Goal: Information Seeking & Learning: Learn about a topic

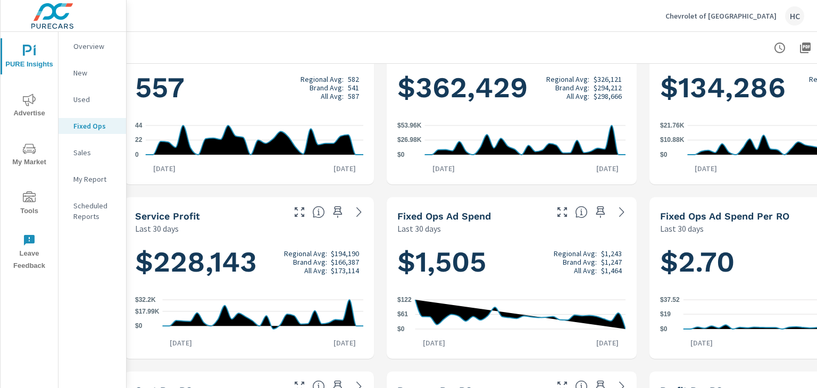
scroll to position [0, 9]
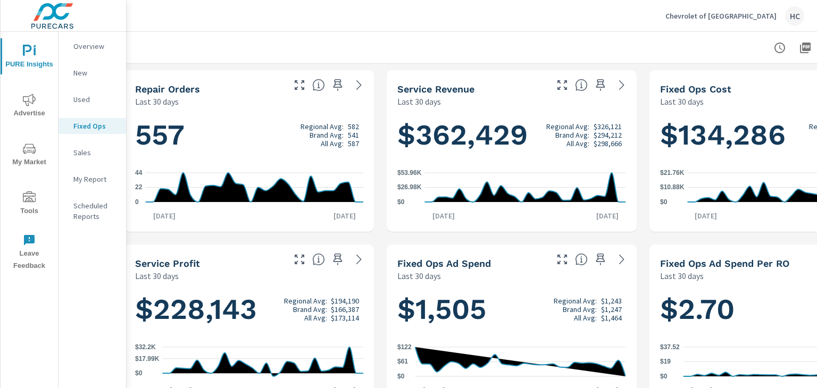
drag, startPoint x: 208, startPoint y: 144, endPoint x: 732, endPoint y: 257, distance: 536.2
click at [732, 257] on div "Fixed Ops Ad Spend Per RO Last 30 days" at bounding box center [730, 264] width 162 height 38
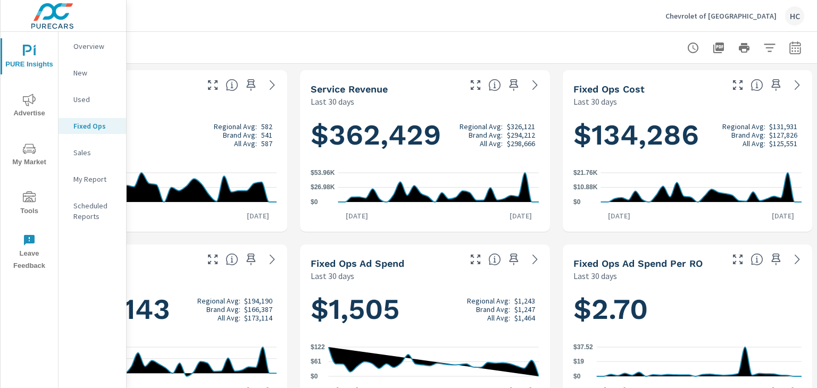
scroll to position [0, 104]
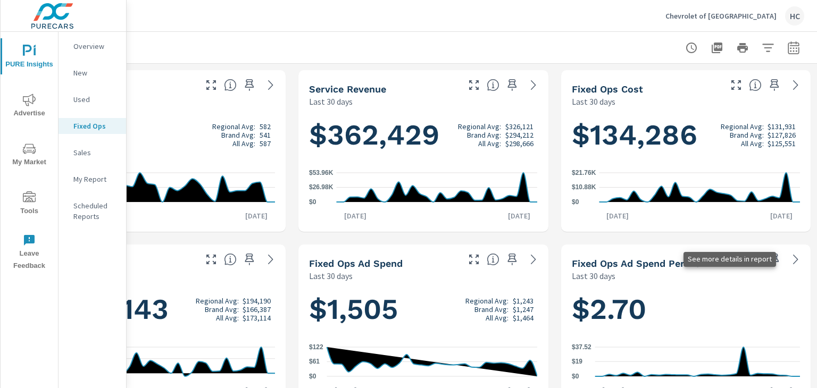
click at [789, 261] on icon at bounding box center [795, 259] width 13 height 13
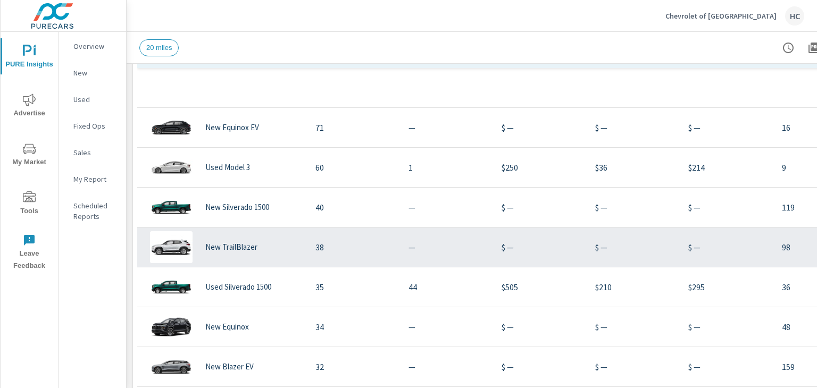
scroll to position [213, 0]
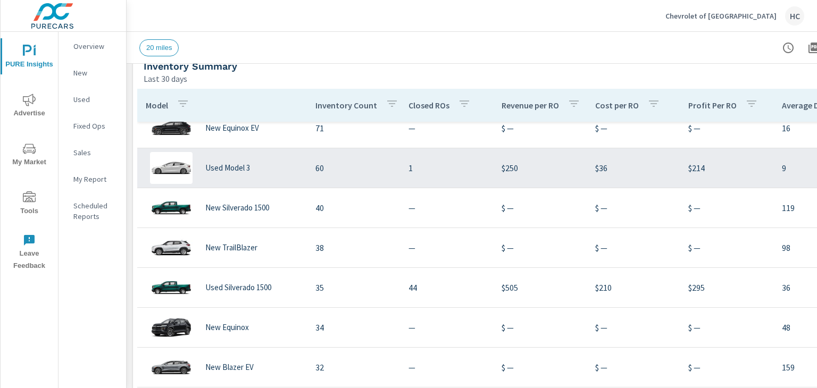
scroll to position [479, 0]
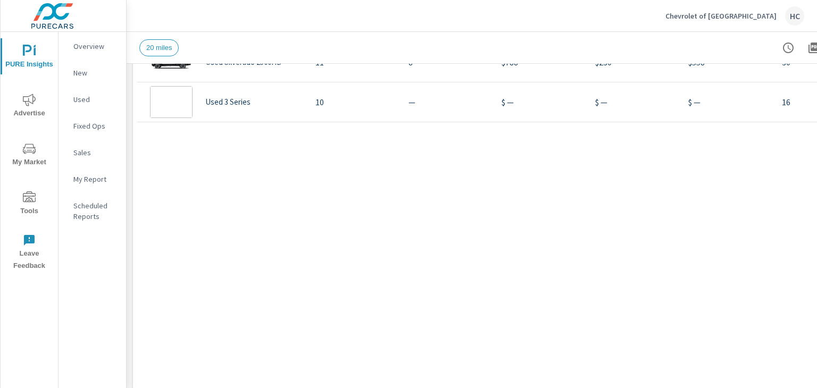
scroll to position [138, 0]
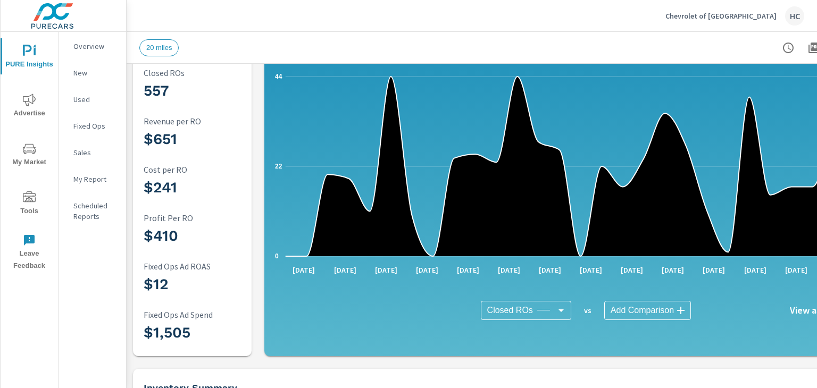
scroll to position [160, 0]
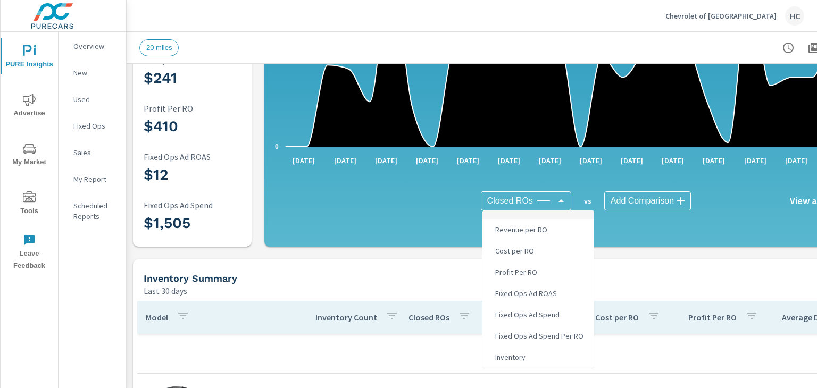
click at [543, 200] on body "PURE Insights Advertise My Market Tools Leave Feedback Overview New Used Fixed …" at bounding box center [408, 194] width 817 height 388
click at [667, 284] on div at bounding box center [408, 194] width 817 height 388
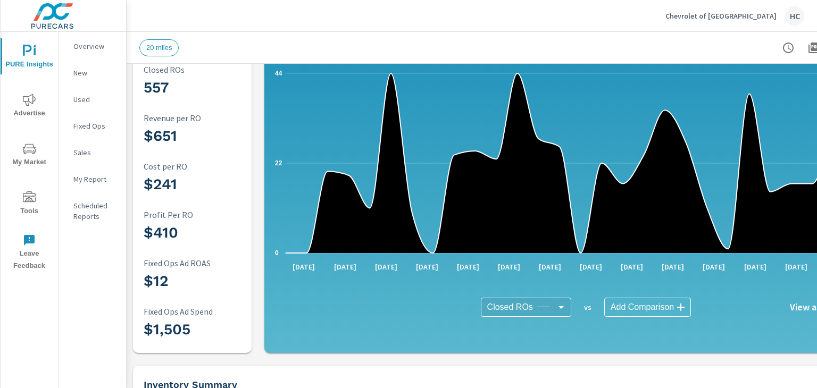
scroll to position [0, 0]
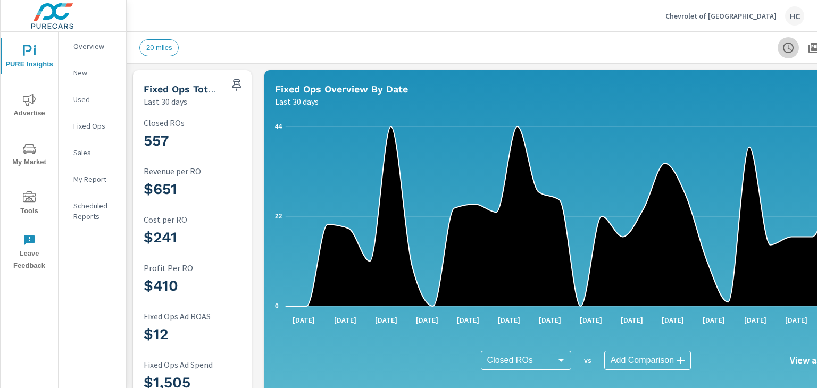
click at [788, 47] on icon "button" at bounding box center [789, 47] width 3 height 5
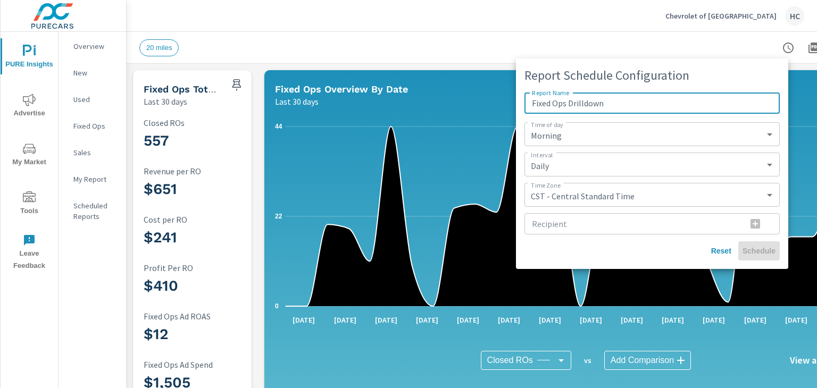
click at [719, 39] on div at bounding box center [408, 194] width 817 height 388
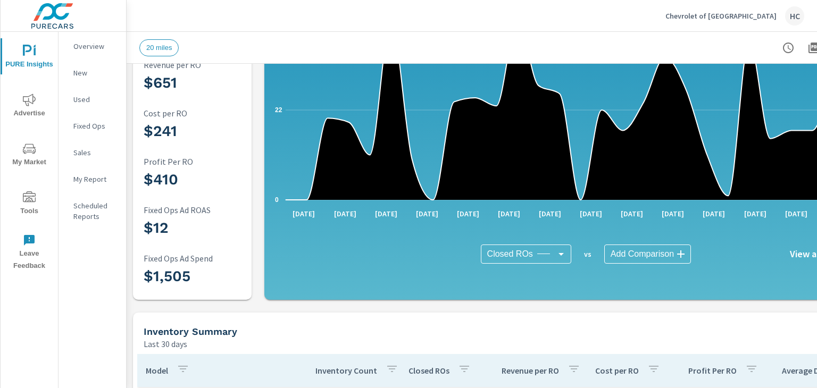
scroll to position [106, 104]
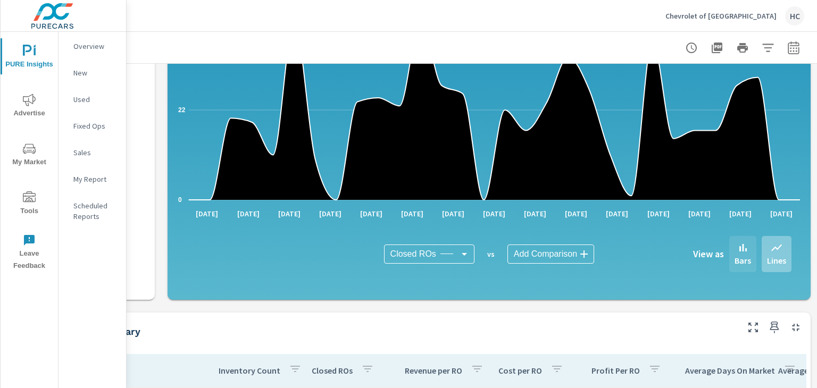
click at [739, 248] on icon at bounding box center [742, 247] width 7 height 7
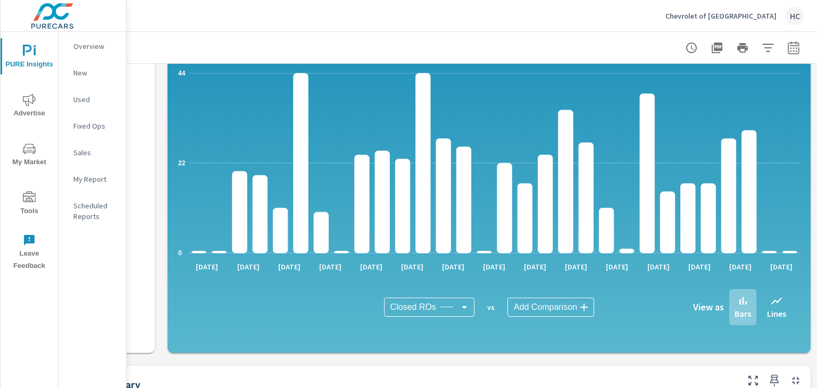
scroll to position [53, 0]
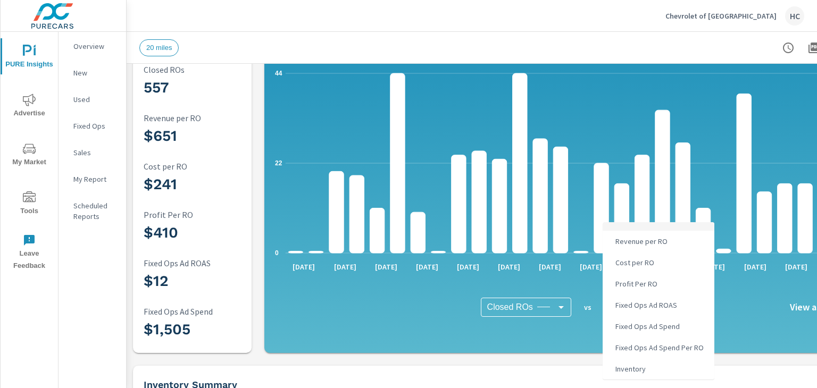
click at [615, 302] on body "PURE Insights Advertise My Market Tools Leave Feedback Overview New Used Fixed …" at bounding box center [408, 194] width 817 height 388
click at [661, 351] on span "Fixed Ops Ad Spend Per RO" at bounding box center [658, 347] width 95 height 15
type input "Fixed Ops Ad Spend Per RO"
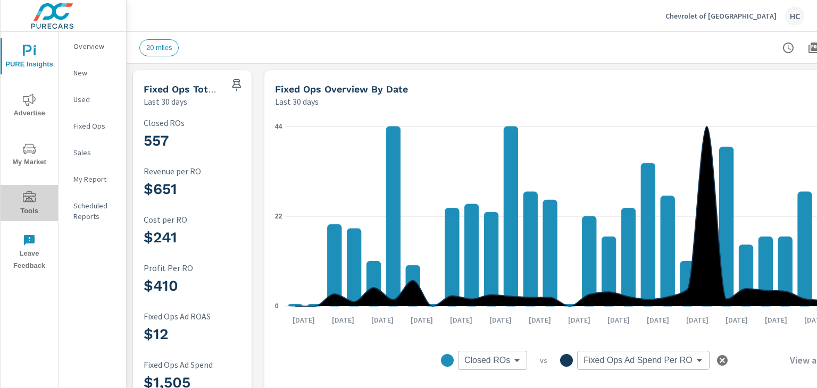
click at [24, 191] on icon "nav menu" at bounding box center [29, 197] width 13 height 13
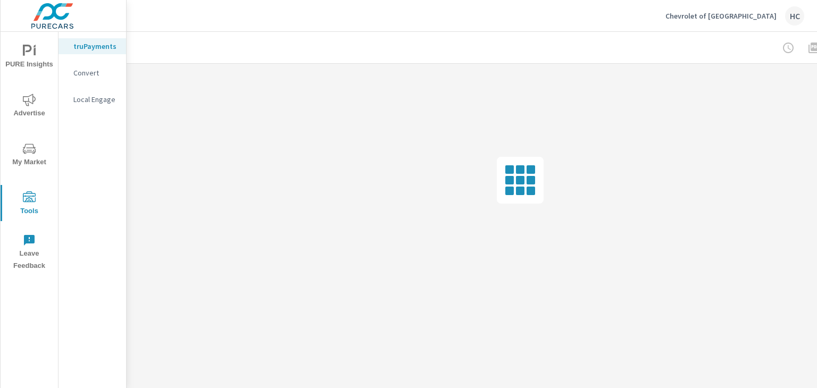
click at [28, 226] on div "PURE Insights Advertise My Market Tools Leave Feedback" at bounding box center [29, 154] width 57 height 245
click at [23, 243] on icon "nav menu" at bounding box center [29, 240] width 13 height 13
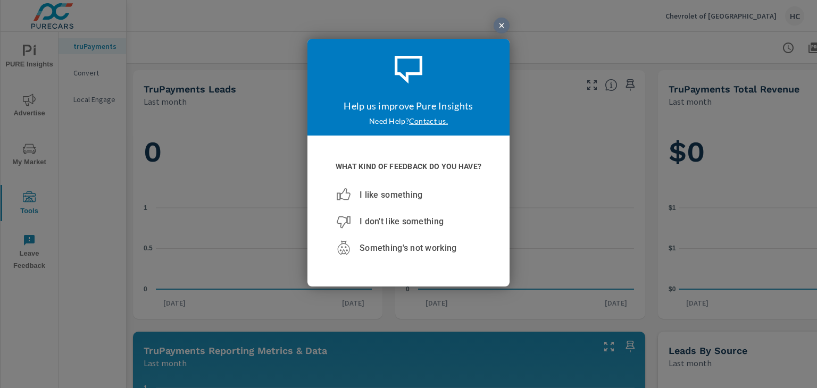
click at [501, 22] on div at bounding box center [502, 26] width 16 height 16
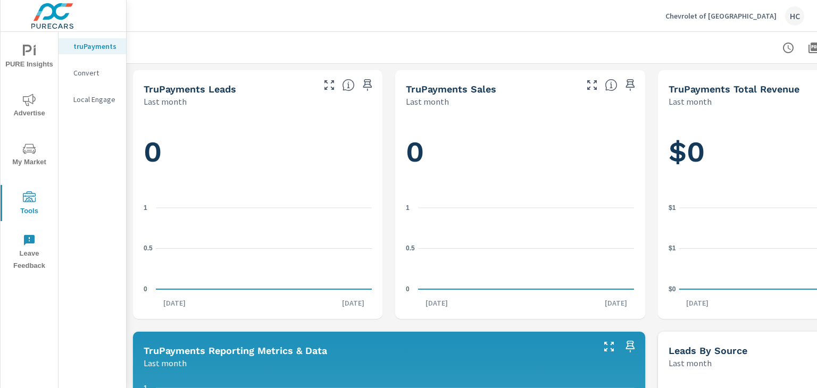
click at [99, 71] on p "Convert" at bounding box center [95, 73] width 44 height 11
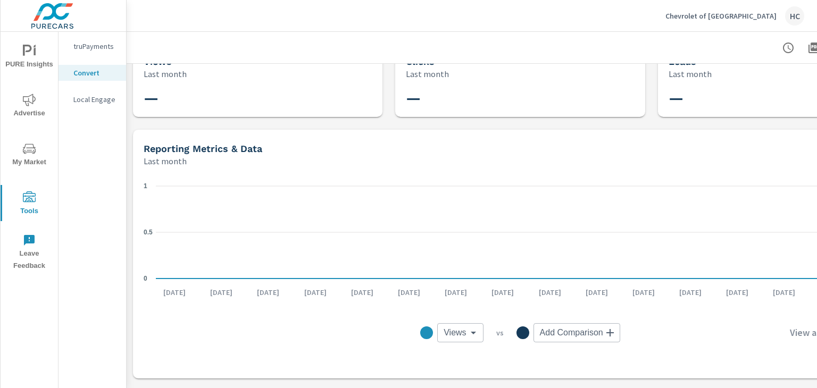
scroll to position [53, 0]
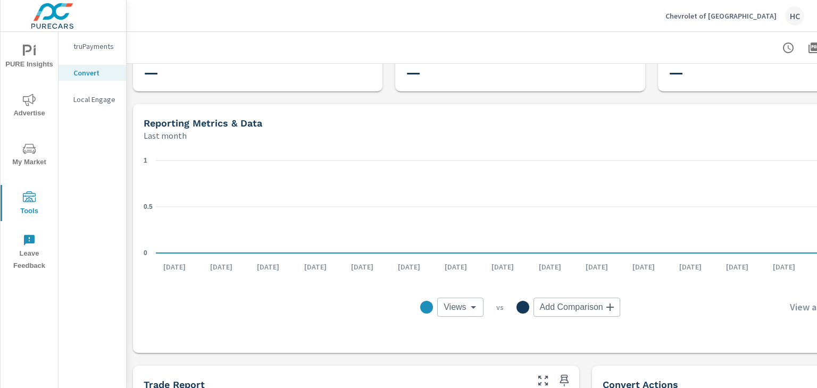
click at [23, 153] on icon "nav menu" at bounding box center [29, 149] width 13 height 13
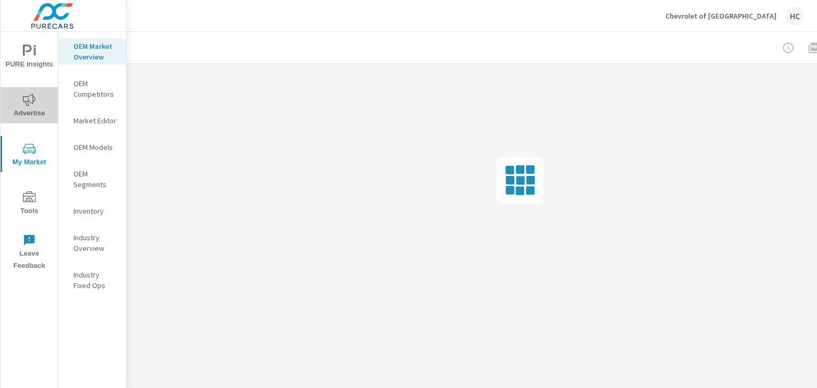
click at [16, 109] on span "Advertise" at bounding box center [29, 107] width 51 height 26
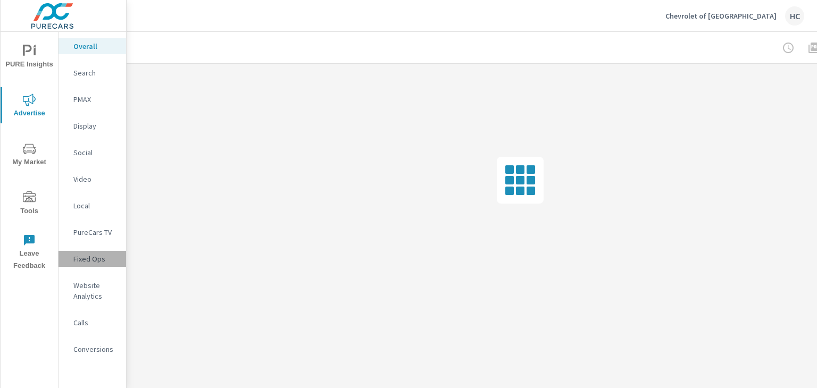
click at [100, 256] on p "Fixed Ops" at bounding box center [95, 259] width 44 height 11
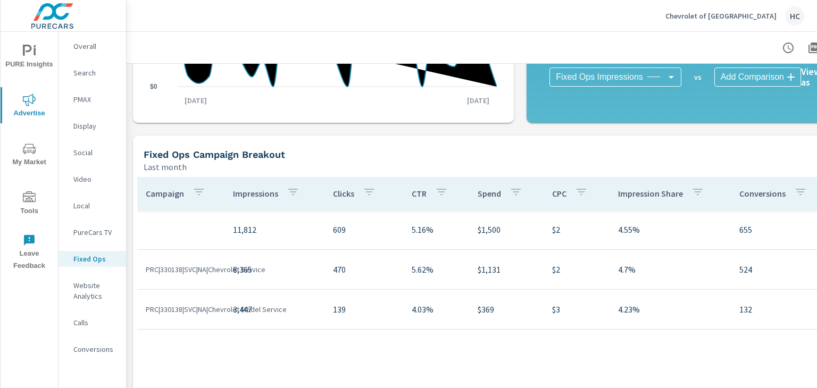
scroll to position [372, 0]
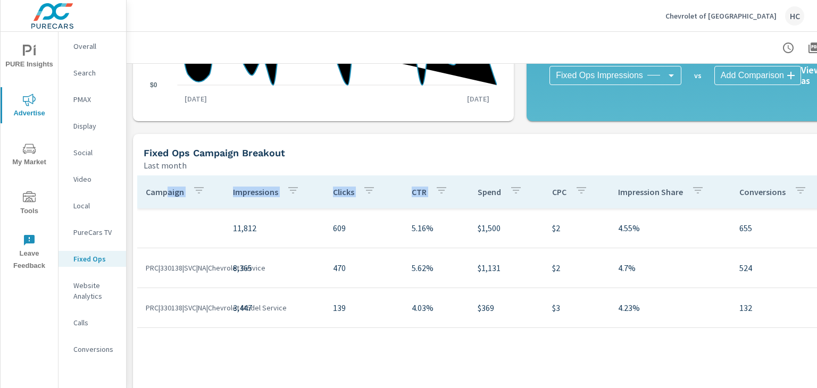
drag, startPoint x: 165, startPoint y: 194, endPoint x: 349, endPoint y: 209, distance: 184.2
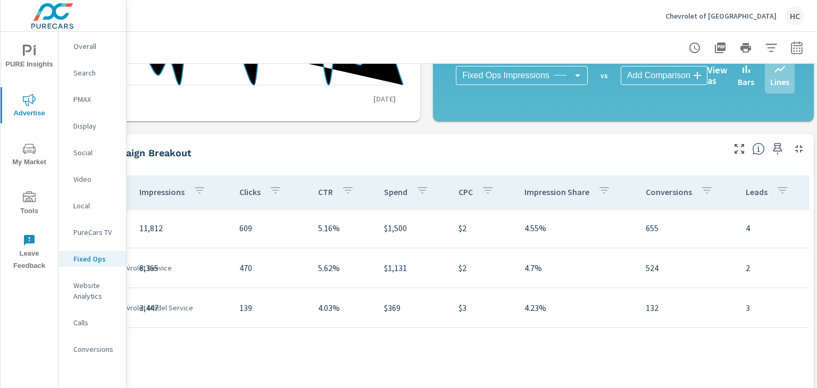
scroll to position [372, 104]
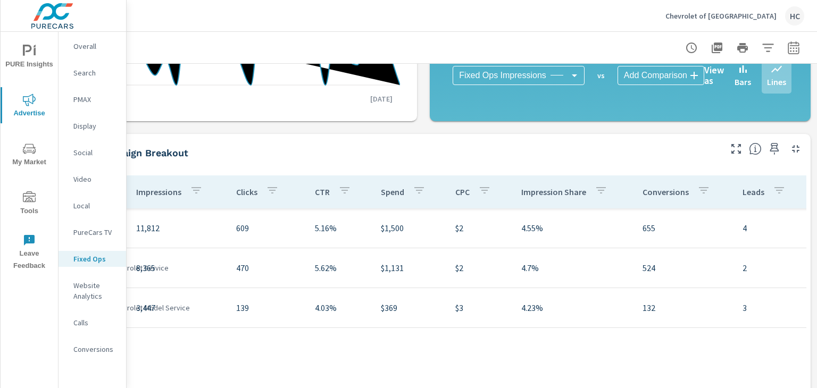
click at [652, 190] on p "Conversions" at bounding box center [666, 192] width 46 height 11
click at [652, 192] on p "Conversions" at bounding box center [667, 192] width 46 height 11
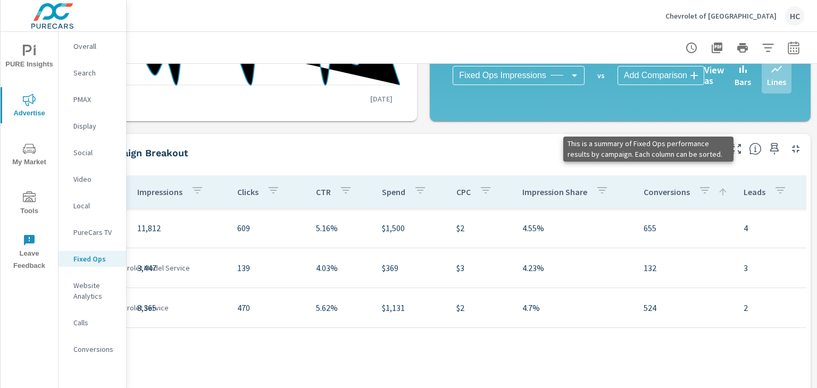
click at [749, 147] on icon at bounding box center [755, 149] width 13 height 13
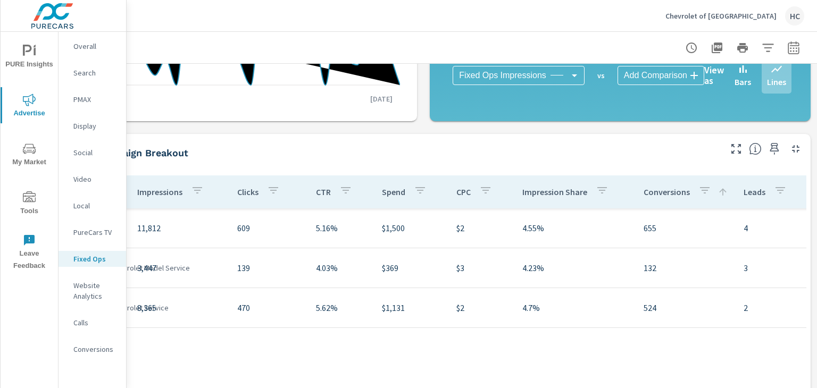
click at [115, 348] on p "Conversions" at bounding box center [95, 349] width 44 height 11
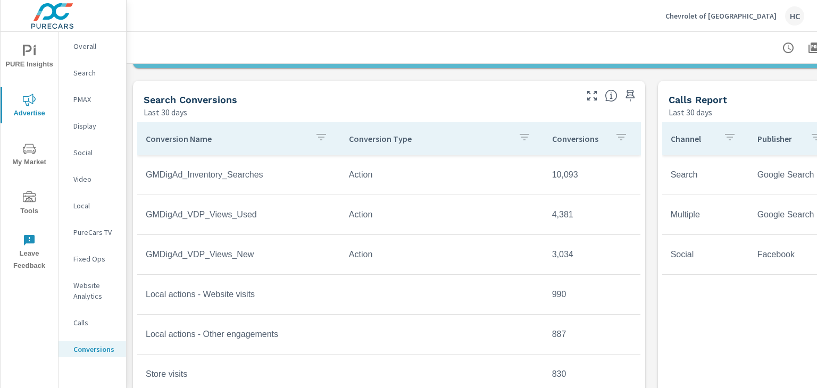
scroll to position [53, 0]
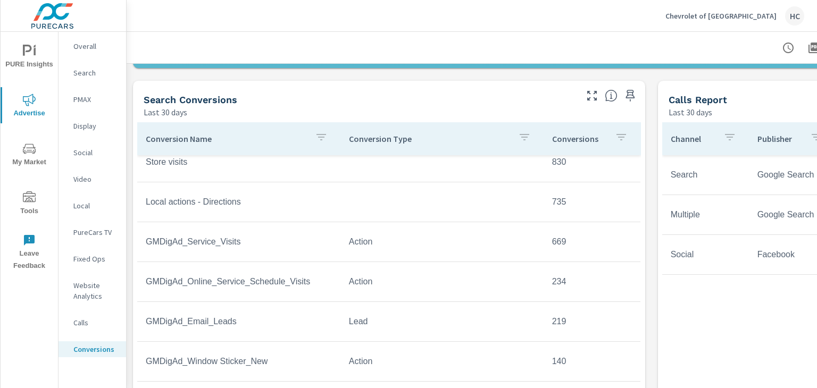
scroll to position [213, 0]
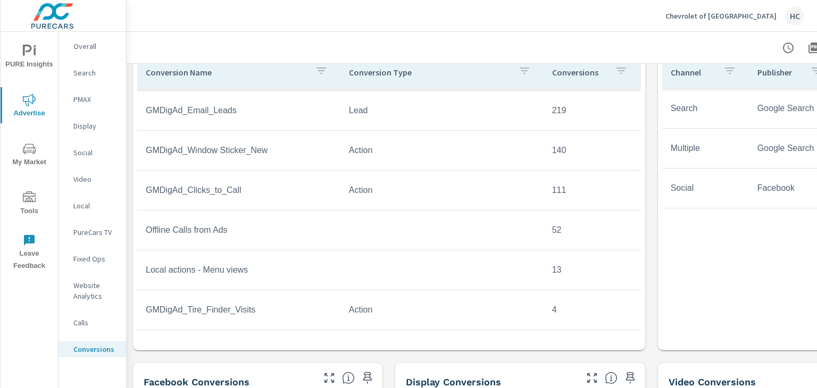
scroll to position [692, 0]
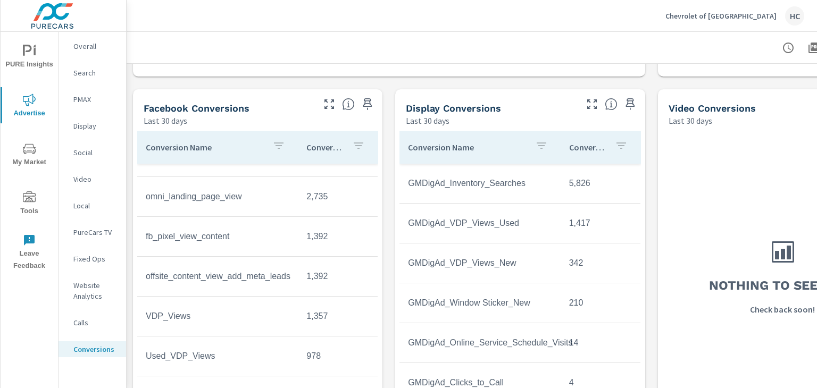
scroll to position [818, 0]
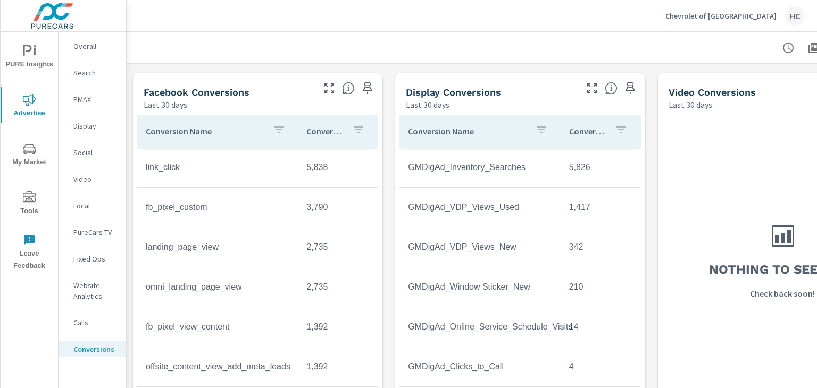
scroll to position [764, 0]
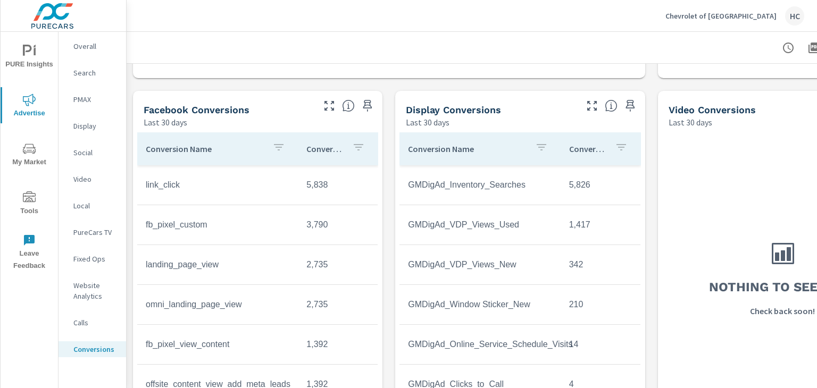
click at [315, 148] on p "Conversions" at bounding box center [324, 149] width 37 height 11
click at [359, 146] on icon at bounding box center [364, 149] width 11 height 11
click at [361, 146] on icon at bounding box center [364, 148] width 7 height 7
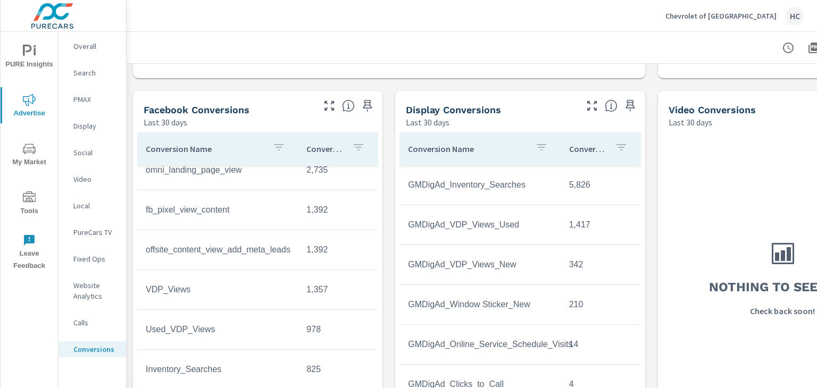
scroll to position [160, 0]
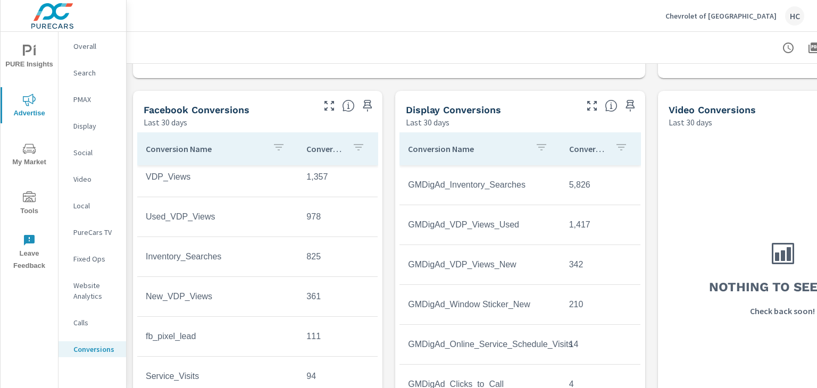
scroll to position [266, 0]
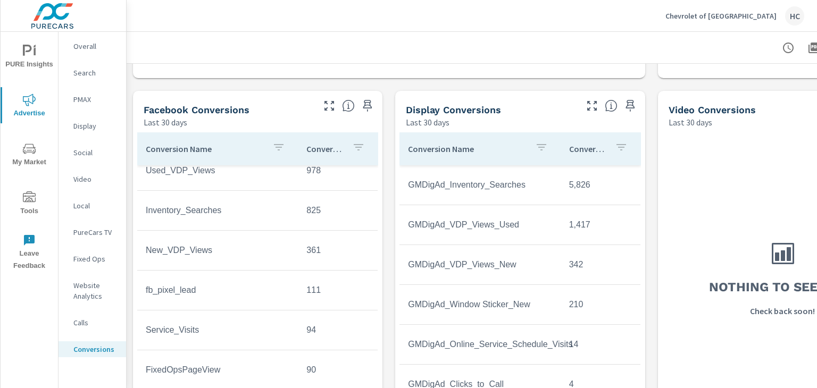
scroll to position [319, 0]
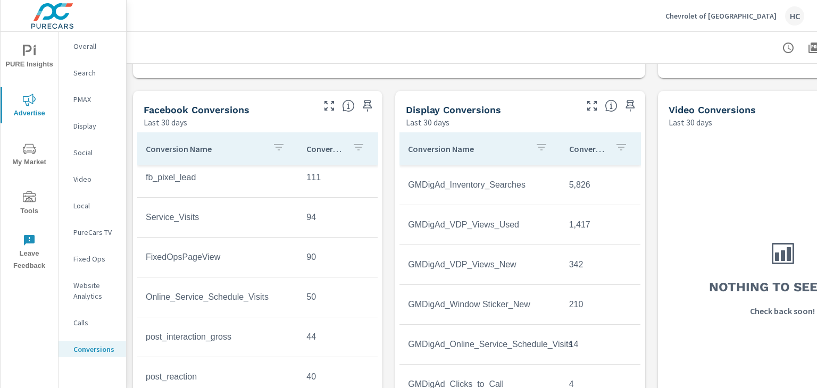
scroll to position [426, 0]
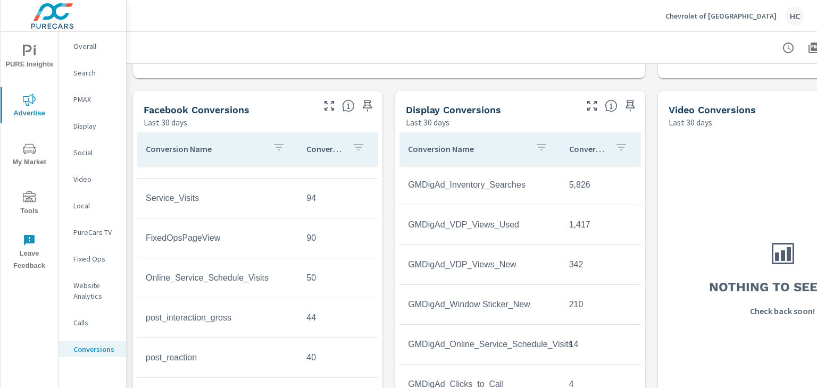
scroll to position [479, 0]
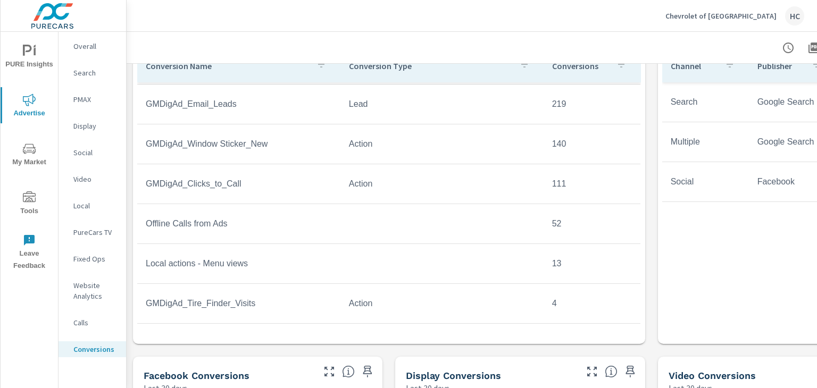
scroll to position [286, 0]
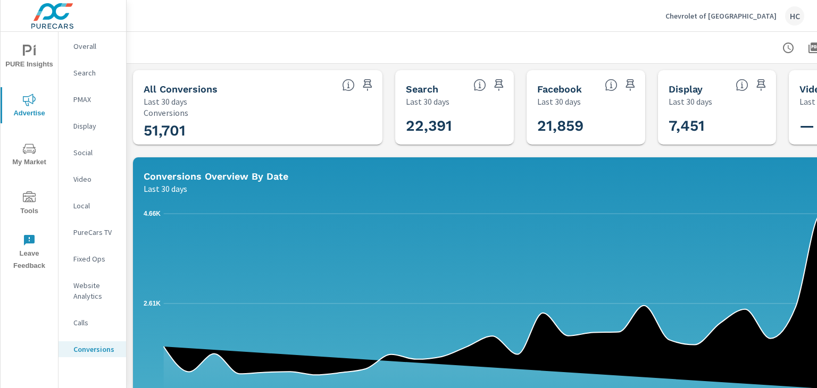
click at [101, 231] on p "PureCars TV" at bounding box center [95, 232] width 44 height 11
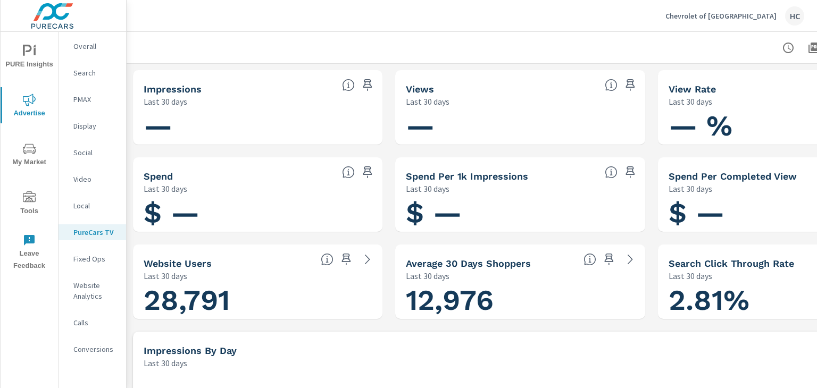
click at [26, 59] on span "PURE Insights" at bounding box center [29, 58] width 51 height 26
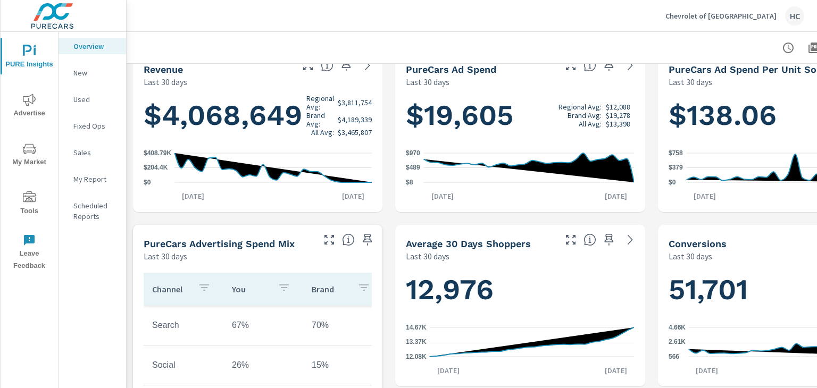
scroll to position [213, 0]
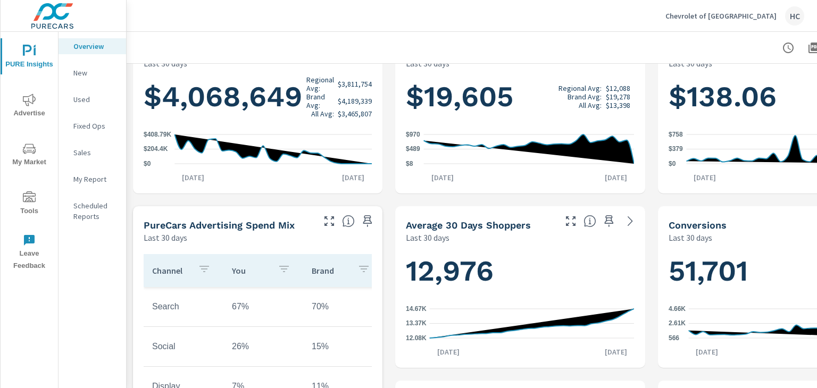
click at [93, 127] on p "Fixed Ops" at bounding box center [95, 126] width 44 height 11
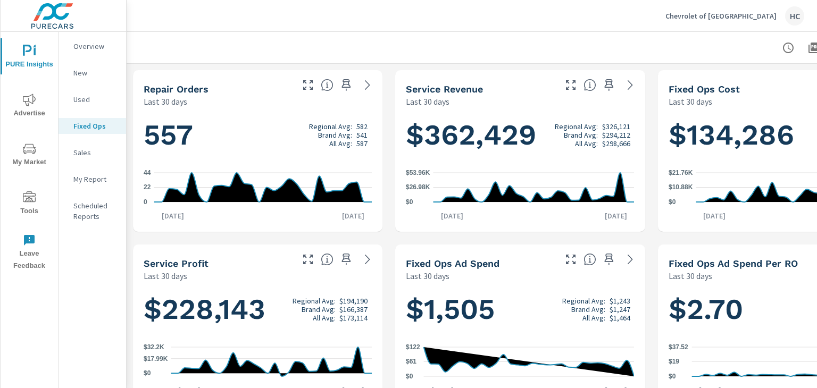
click at [106, 176] on p "My Report" at bounding box center [95, 179] width 44 height 11
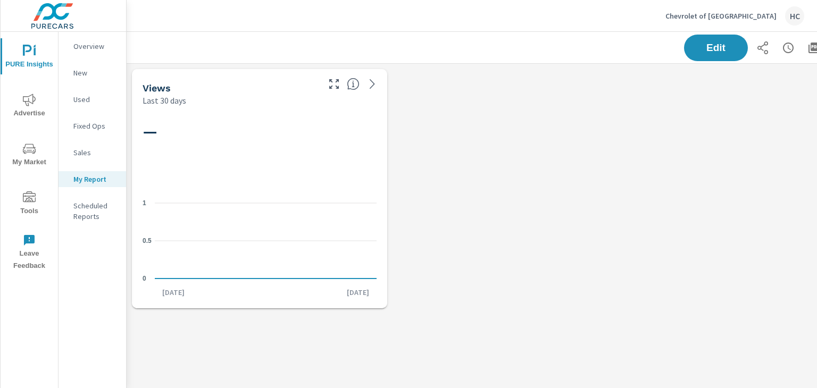
scroll to position [266, 804]
click at [90, 126] on p "Fixed Ops" at bounding box center [95, 126] width 44 height 11
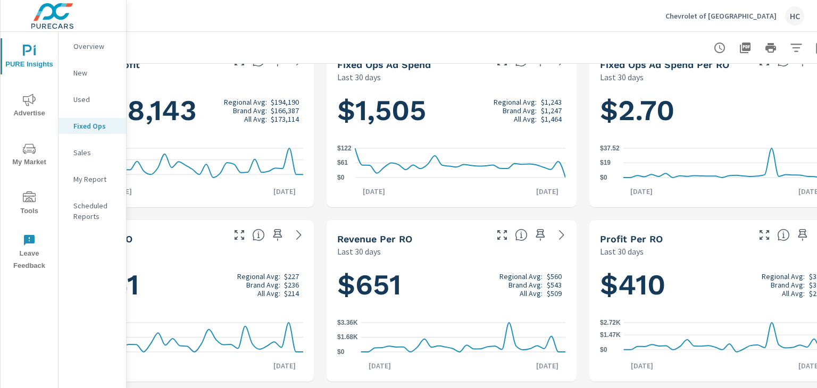
scroll to position [207, 69]
